Goal: Task Accomplishment & Management: Use online tool/utility

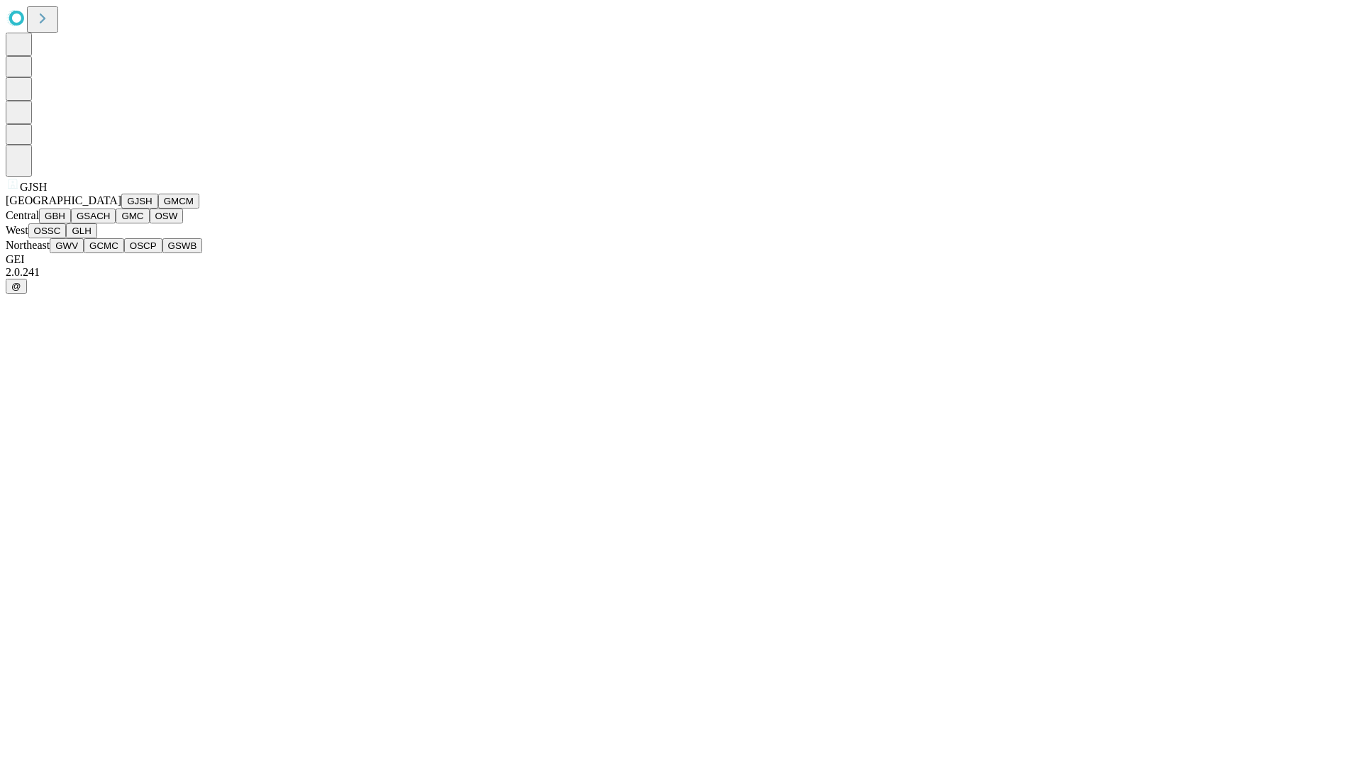
click at [121, 209] on button "GJSH" at bounding box center [139, 201] width 37 height 15
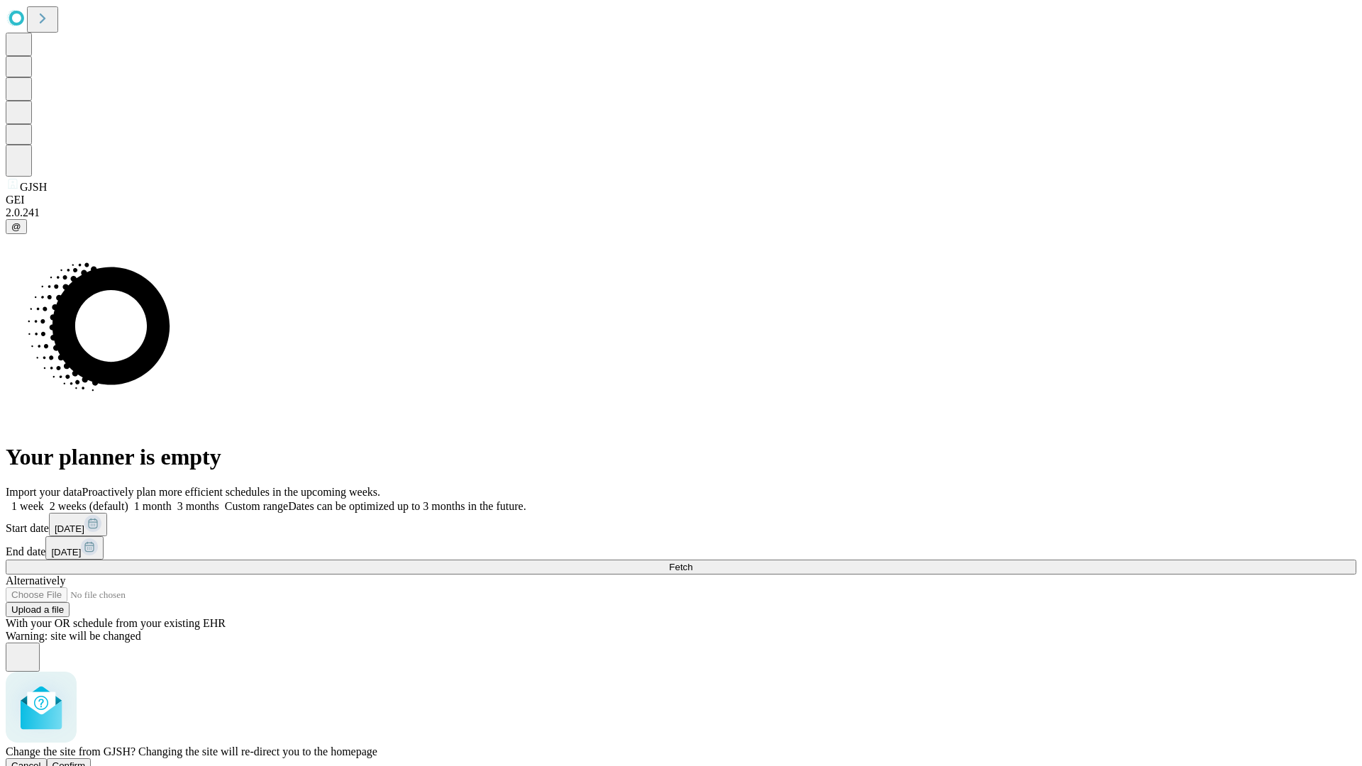
click at [86, 761] on span "Confirm" at bounding box center [69, 766] width 33 height 11
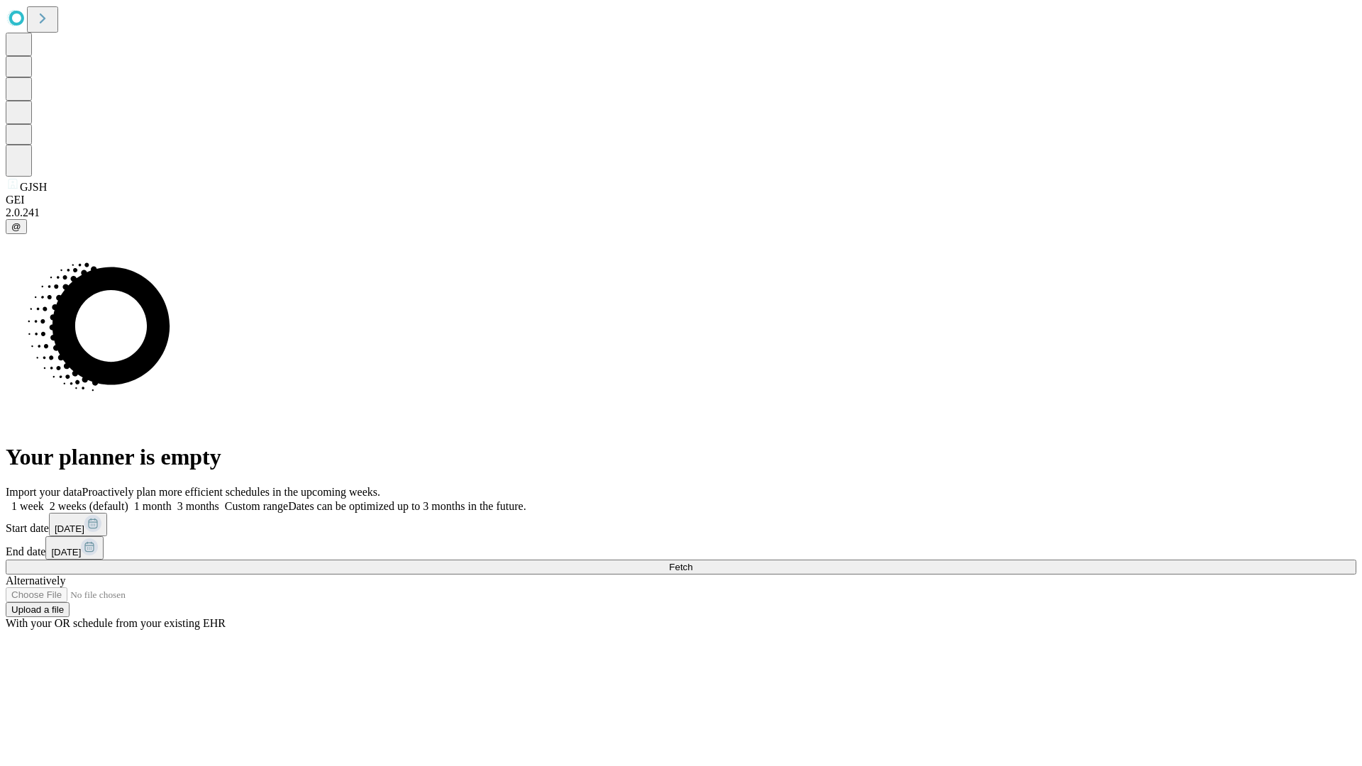
click at [44, 500] on label "1 week" at bounding box center [25, 506] width 38 height 12
click at [693, 562] on span "Fetch" at bounding box center [680, 567] width 23 height 11
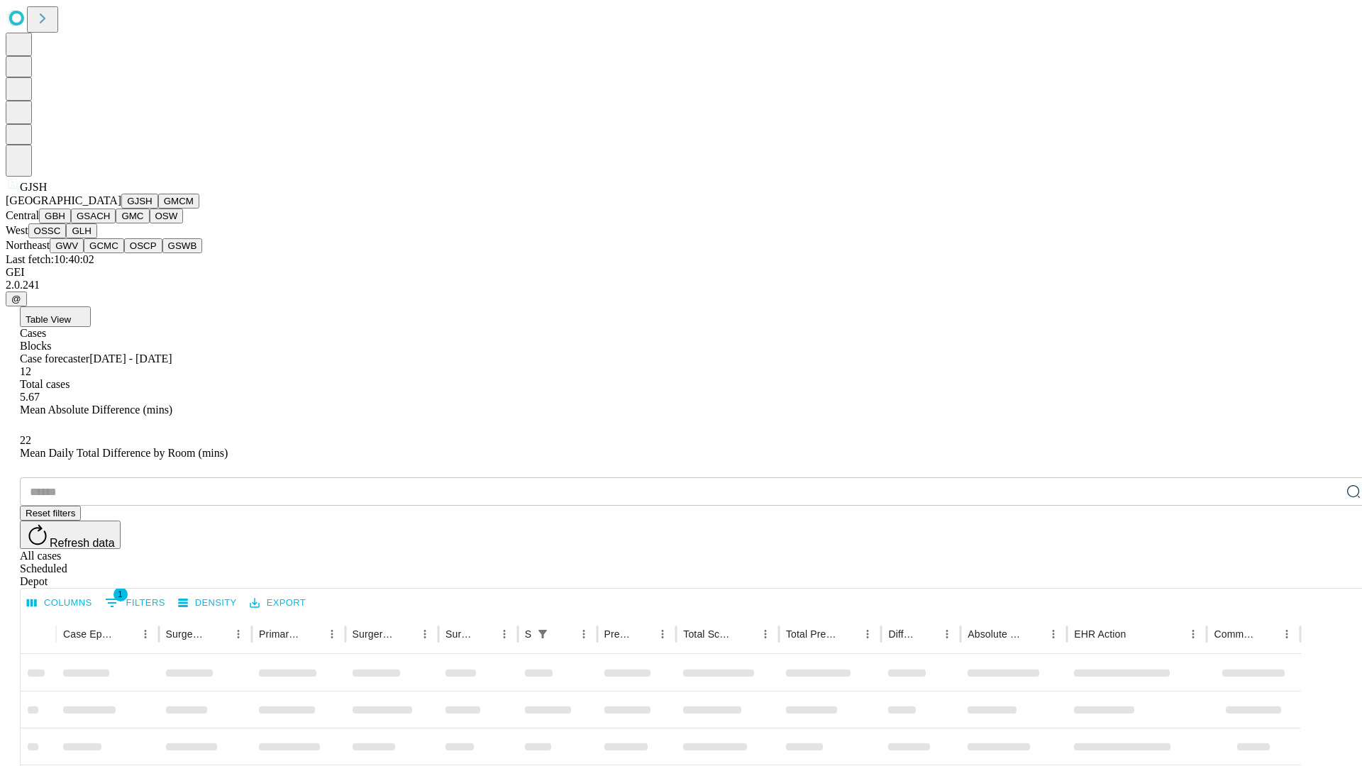
click at [158, 209] on button "GMCM" at bounding box center [178, 201] width 41 height 15
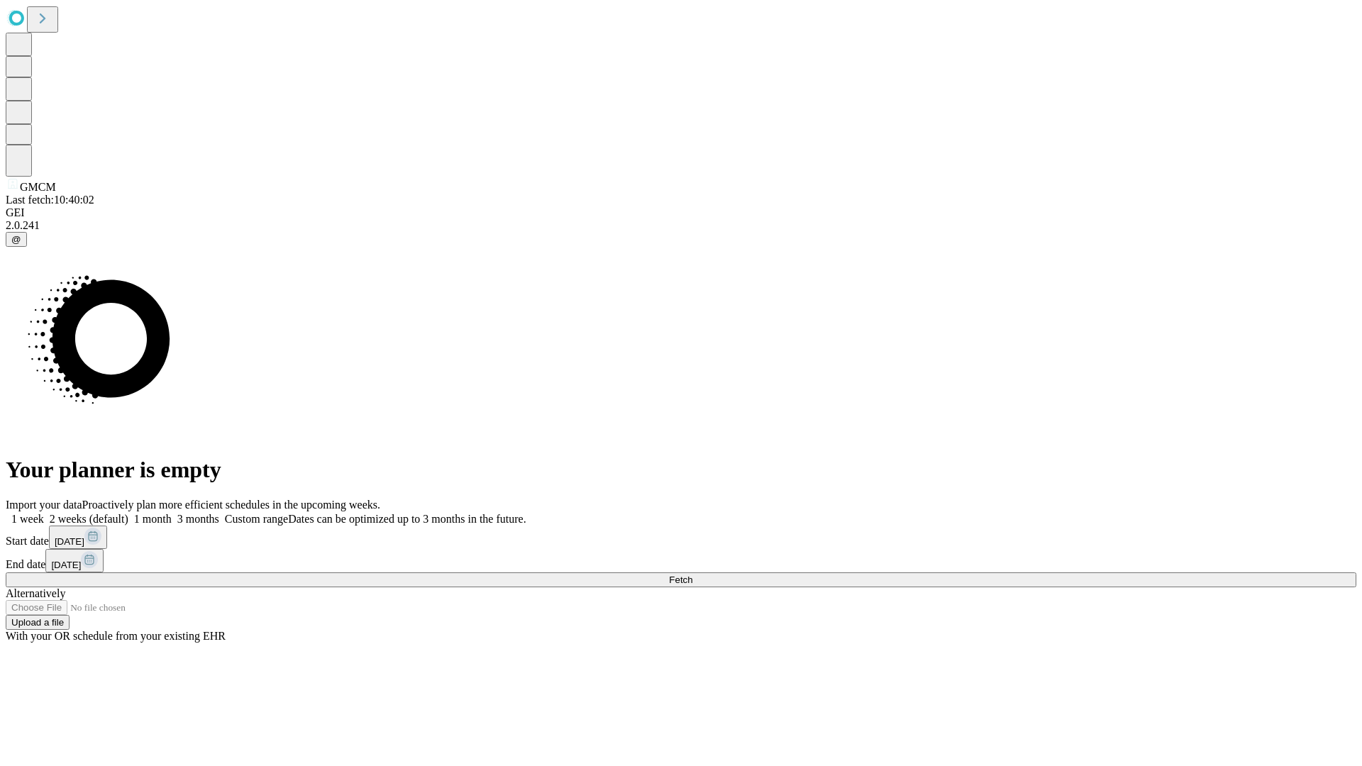
click at [693, 575] on span "Fetch" at bounding box center [680, 580] width 23 height 11
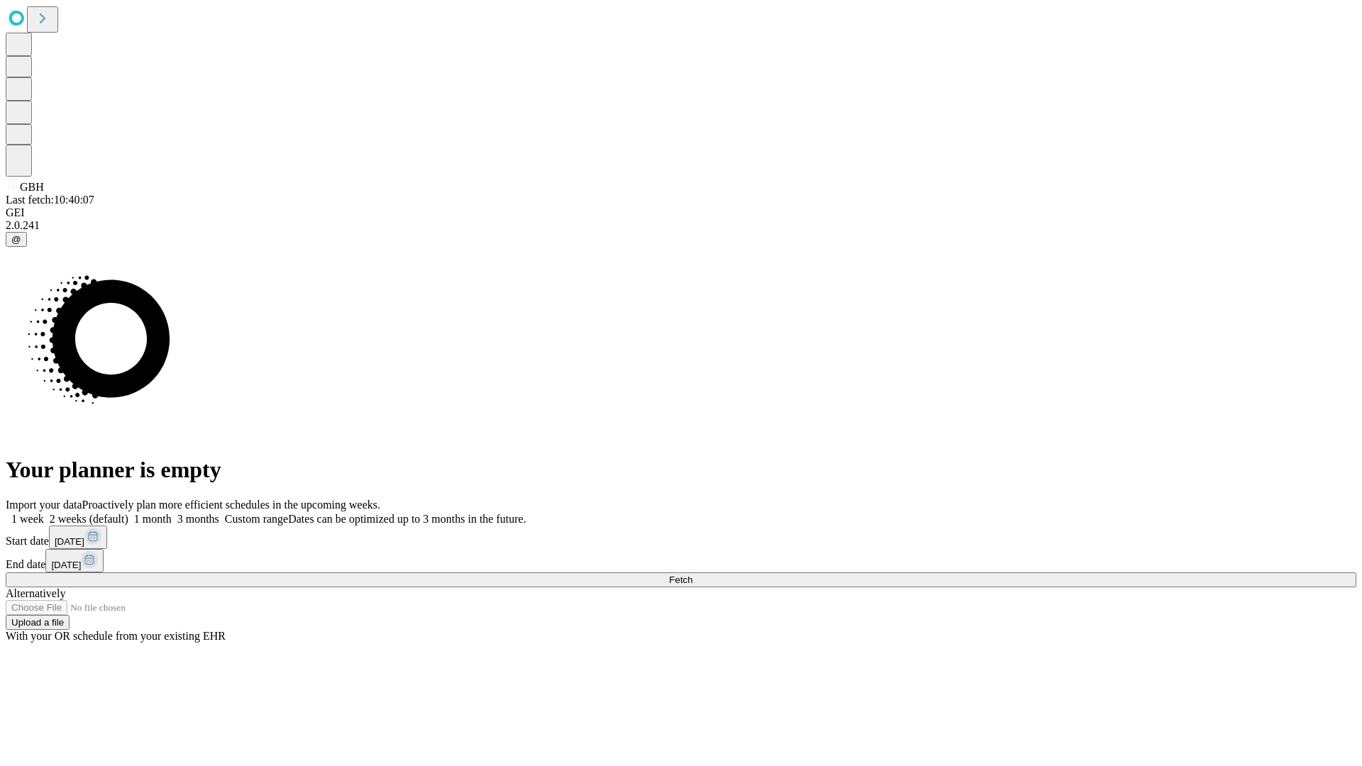
click at [44, 513] on label "1 week" at bounding box center [25, 519] width 38 height 12
click at [693, 575] on span "Fetch" at bounding box center [680, 580] width 23 height 11
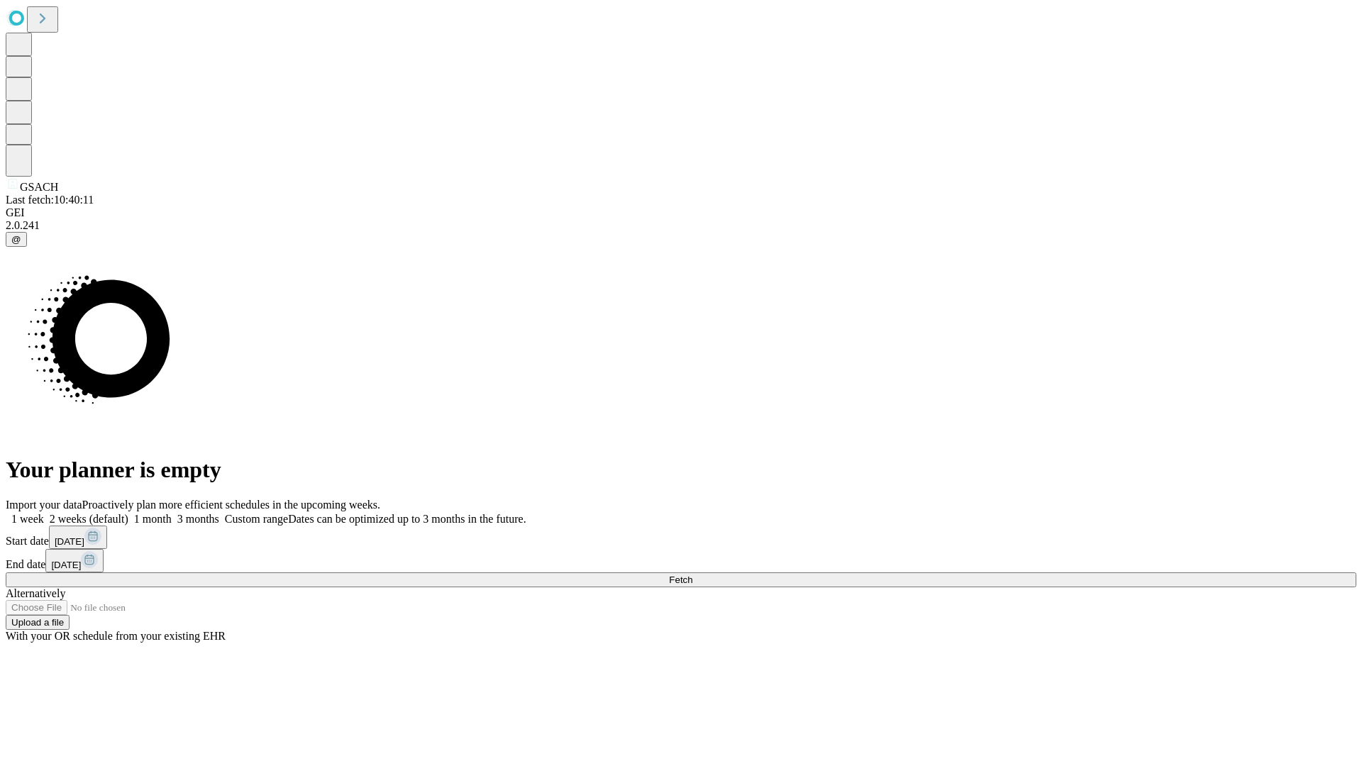
click at [44, 513] on label "1 week" at bounding box center [25, 519] width 38 height 12
click at [693, 575] on span "Fetch" at bounding box center [680, 580] width 23 height 11
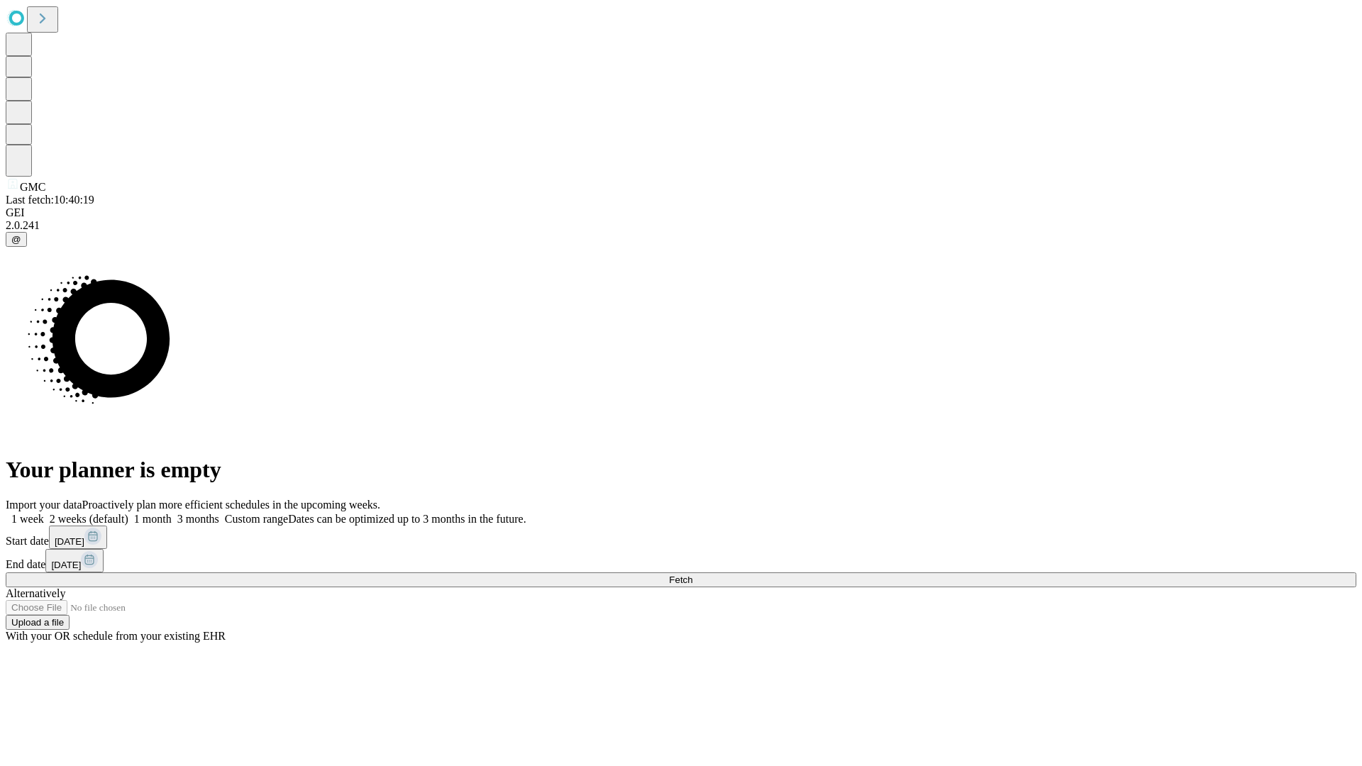
click at [44, 513] on label "1 week" at bounding box center [25, 519] width 38 height 12
click at [693, 575] on span "Fetch" at bounding box center [680, 580] width 23 height 11
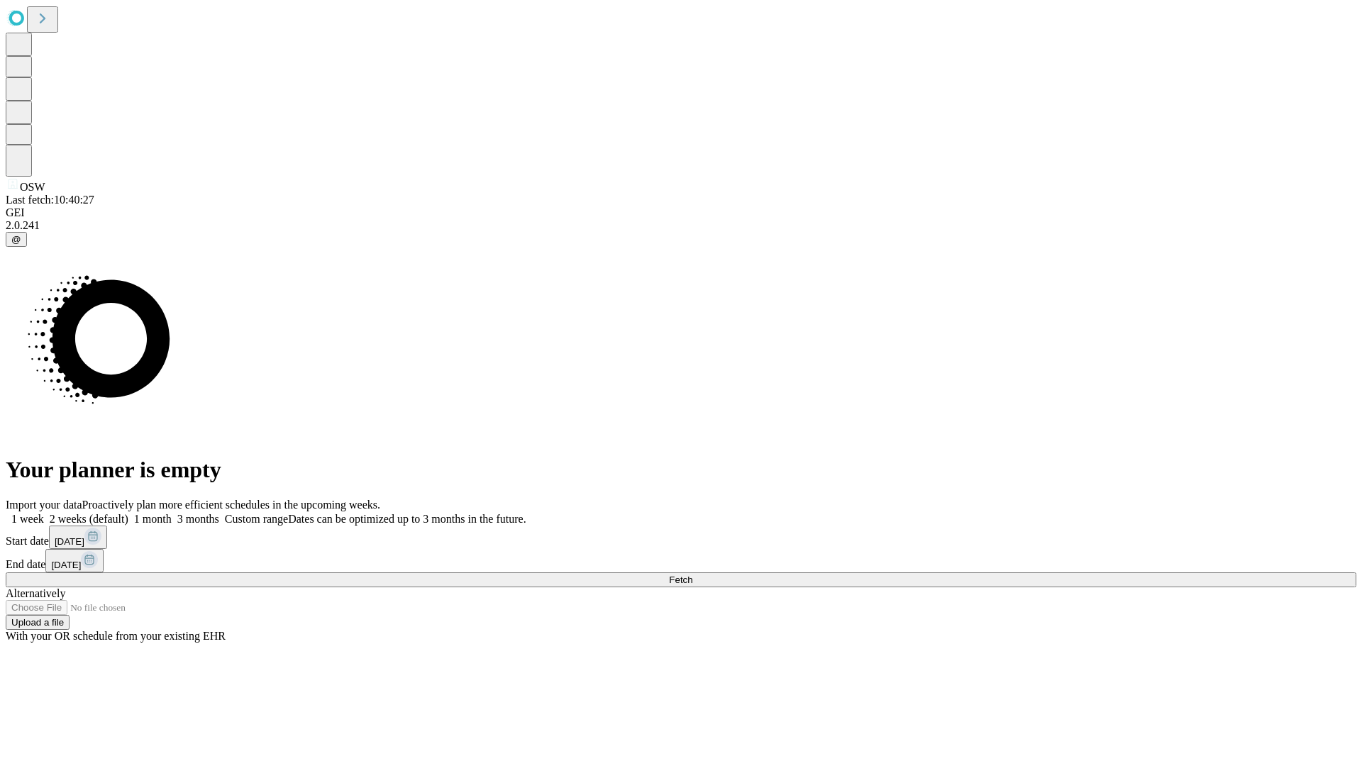
click at [44, 513] on label "1 week" at bounding box center [25, 519] width 38 height 12
click at [693, 575] on span "Fetch" at bounding box center [680, 580] width 23 height 11
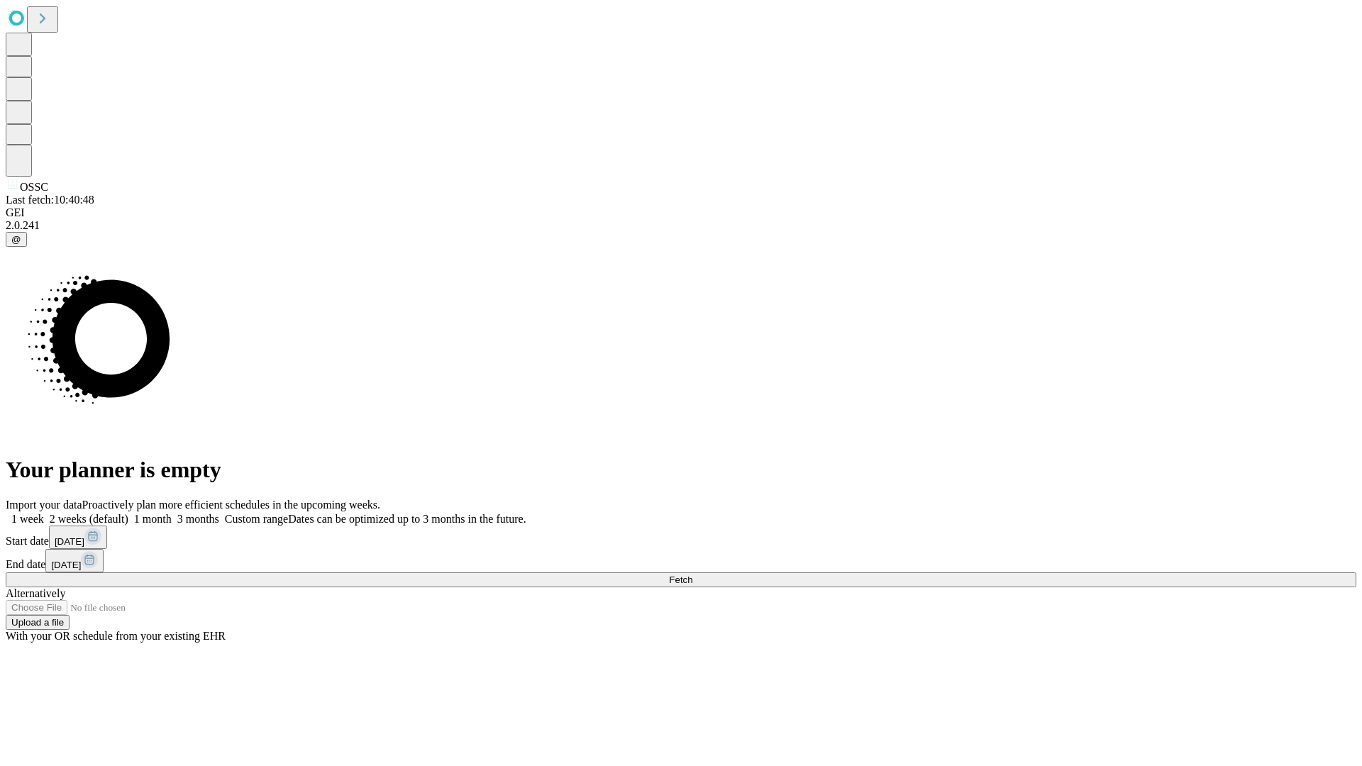
click at [44, 513] on label "1 week" at bounding box center [25, 519] width 38 height 12
click at [693, 575] on span "Fetch" at bounding box center [680, 580] width 23 height 11
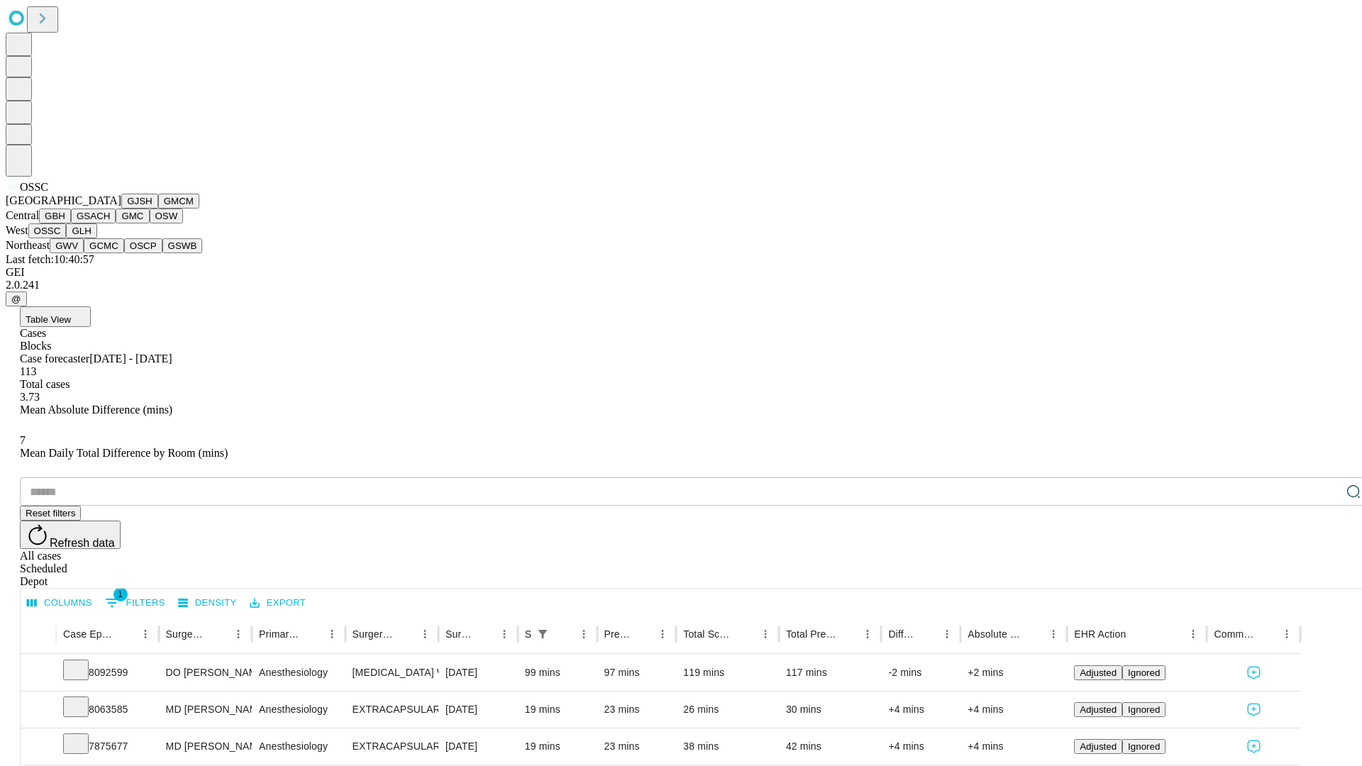
click at [97, 238] on button "GLH" at bounding box center [81, 231] width 31 height 15
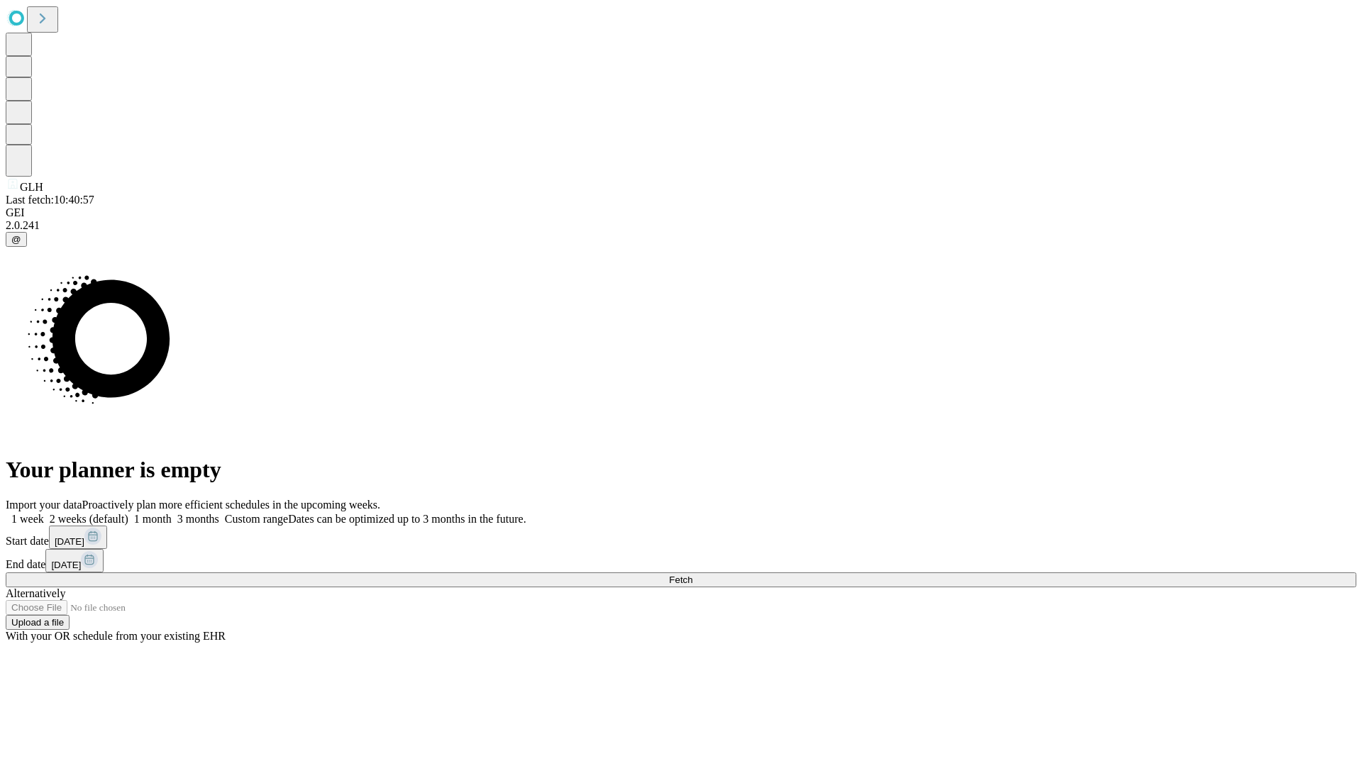
click at [44, 513] on label "1 week" at bounding box center [25, 519] width 38 height 12
click at [693, 575] on span "Fetch" at bounding box center [680, 580] width 23 height 11
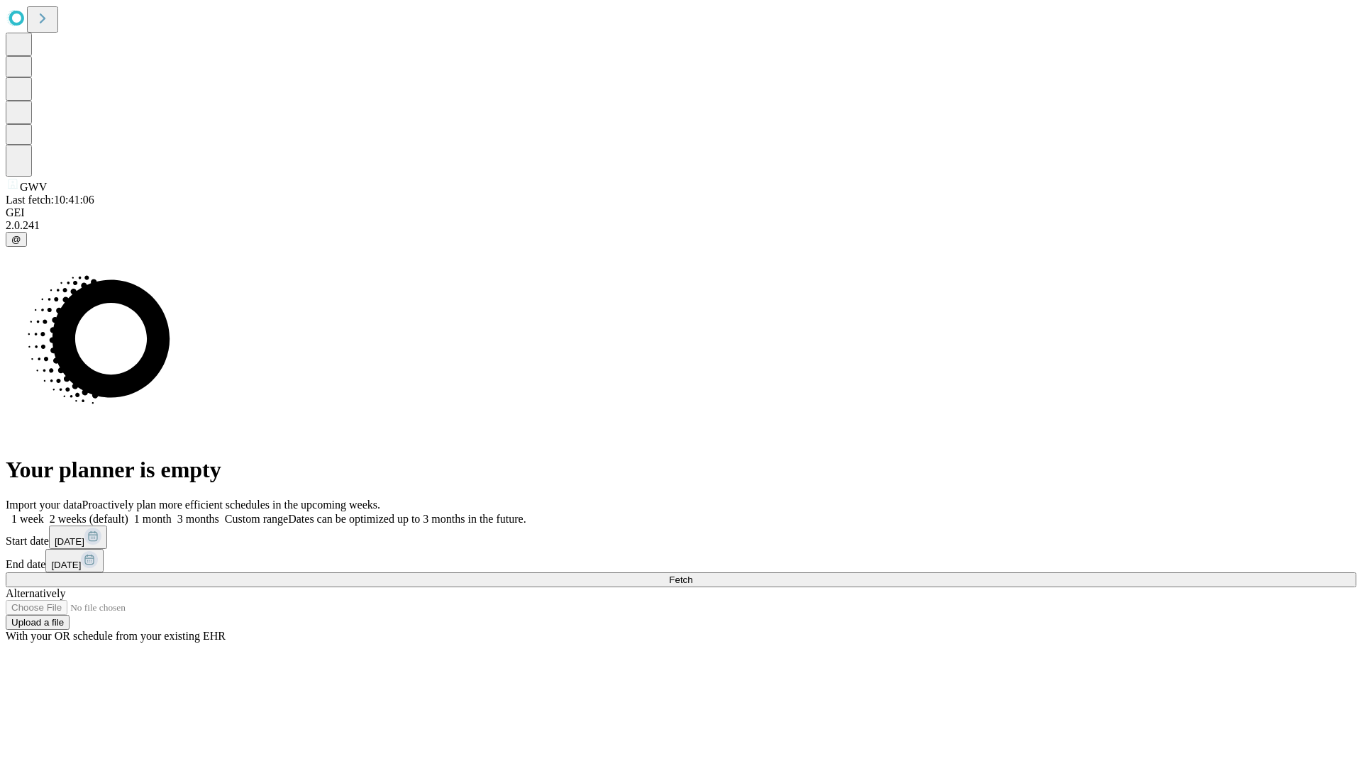
click at [44, 513] on label "1 week" at bounding box center [25, 519] width 38 height 12
click at [693, 575] on span "Fetch" at bounding box center [680, 580] width 23 height 11
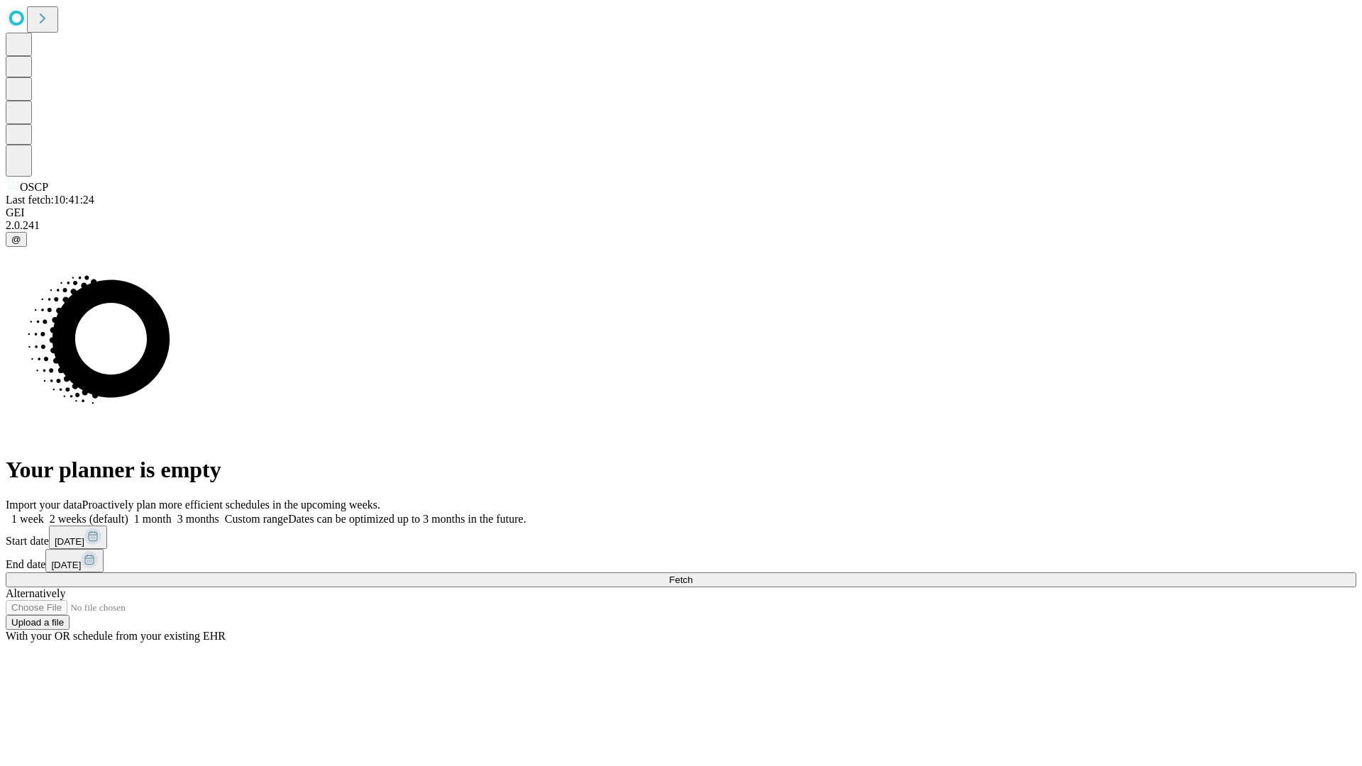
click at [44, 513] on label "1 week" at bounding box center [25, 519] width 38 height 12
click at [693, 575] on span "Fetch" at bounding box center [680, 580] width 23 height 11
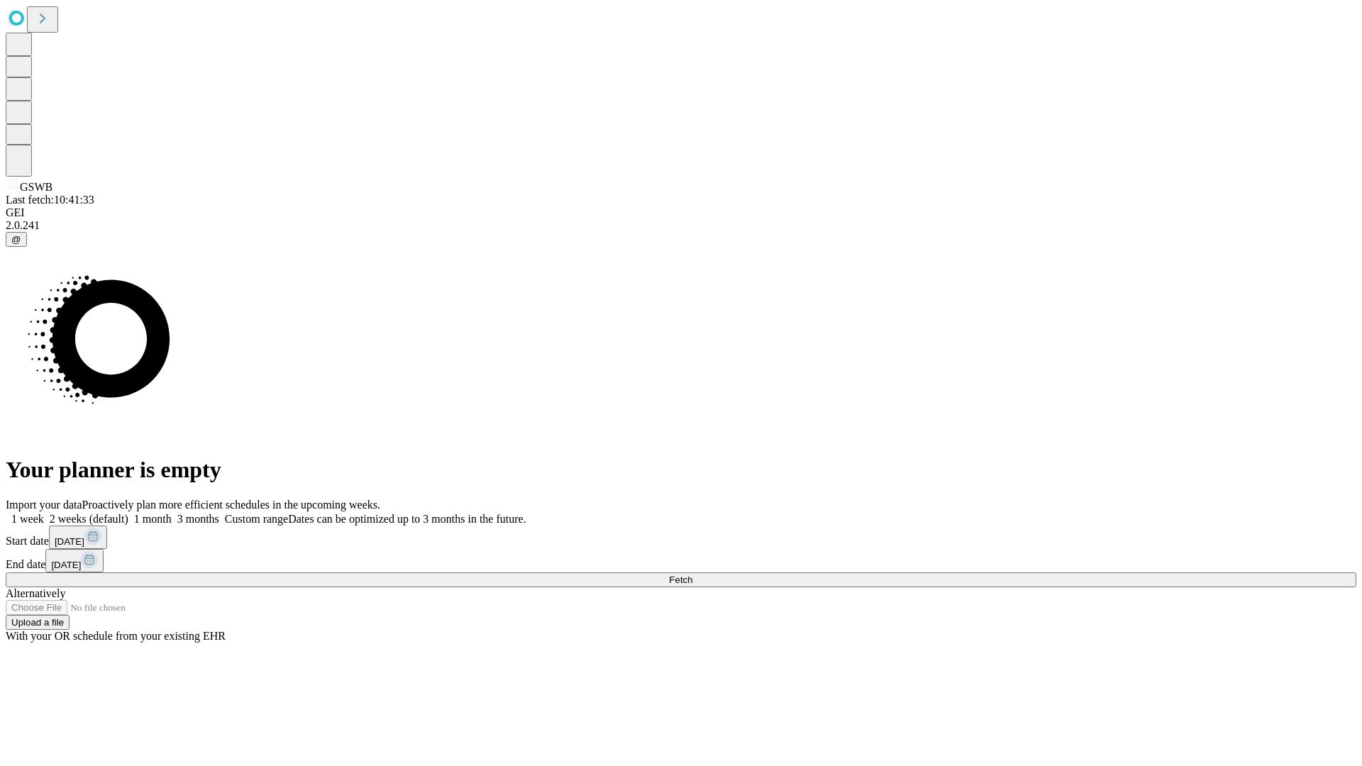
click at [44, 513] on label "1 week" at bounding box center [25, 519] width 38 height 12
click at [693, 575] on span "Fetch" at bounding box center [680, 580] width 23 height 11
